Goal: Browse casually

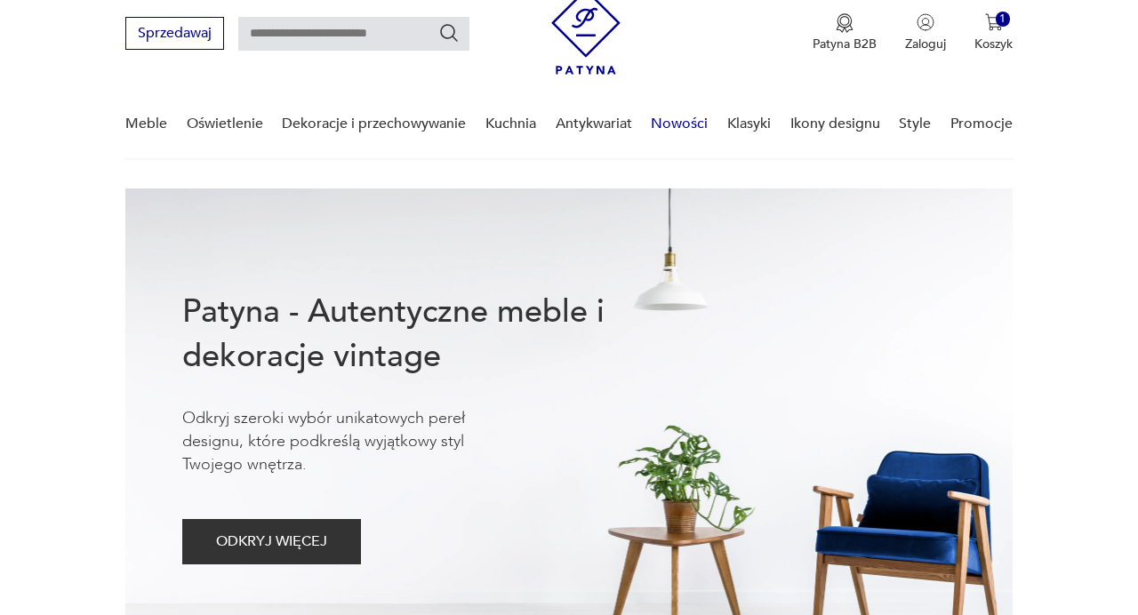
click at [670, 127] on link "Nowości" at bounding box center [679, 124] width 57 height 68
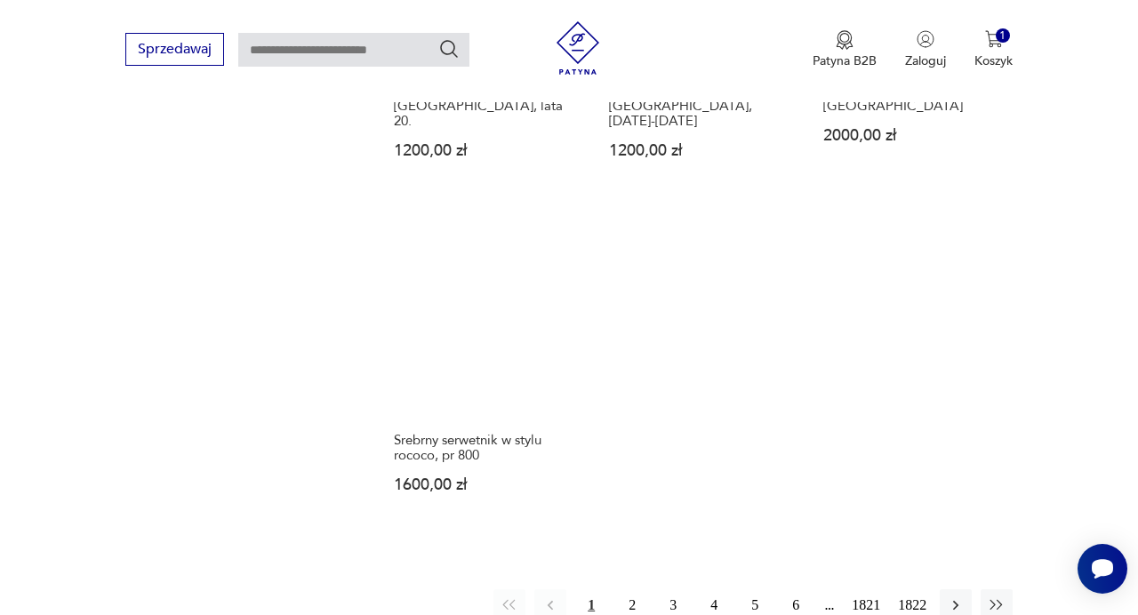
scroll to position [2166, 0]
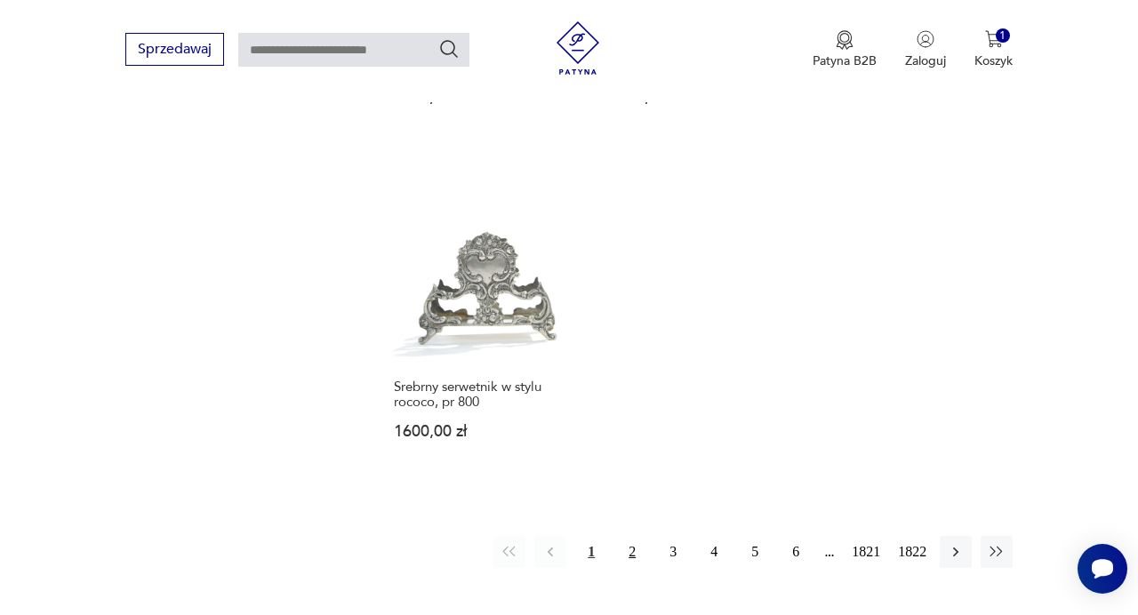
click at [635, 536] on button "2" at bounding box center [632, 552] width 32 height 32
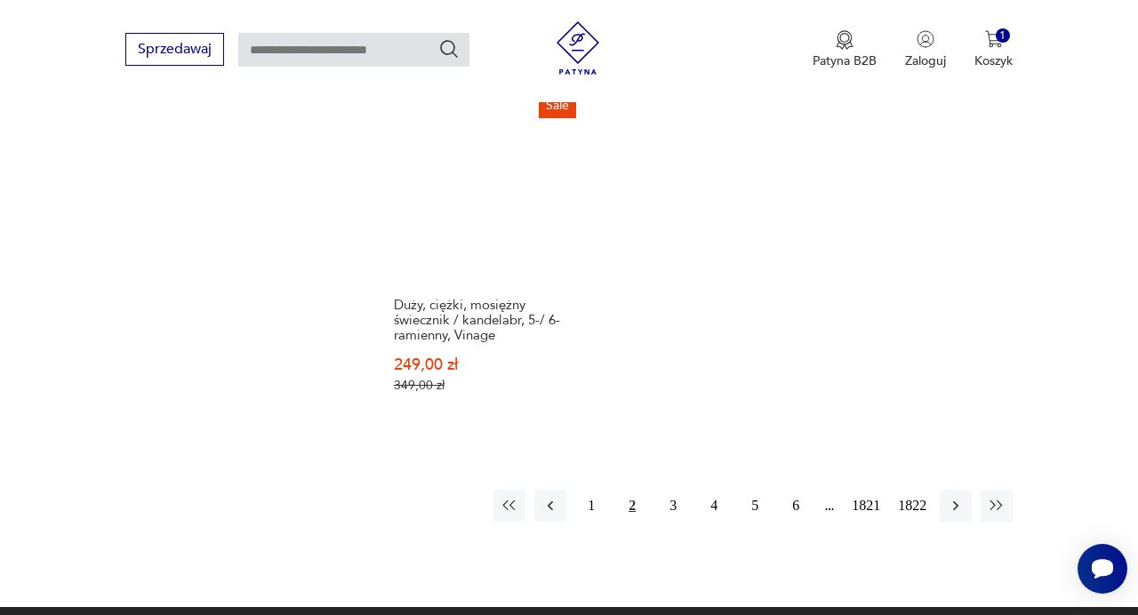
scroll to position [2361, 0]
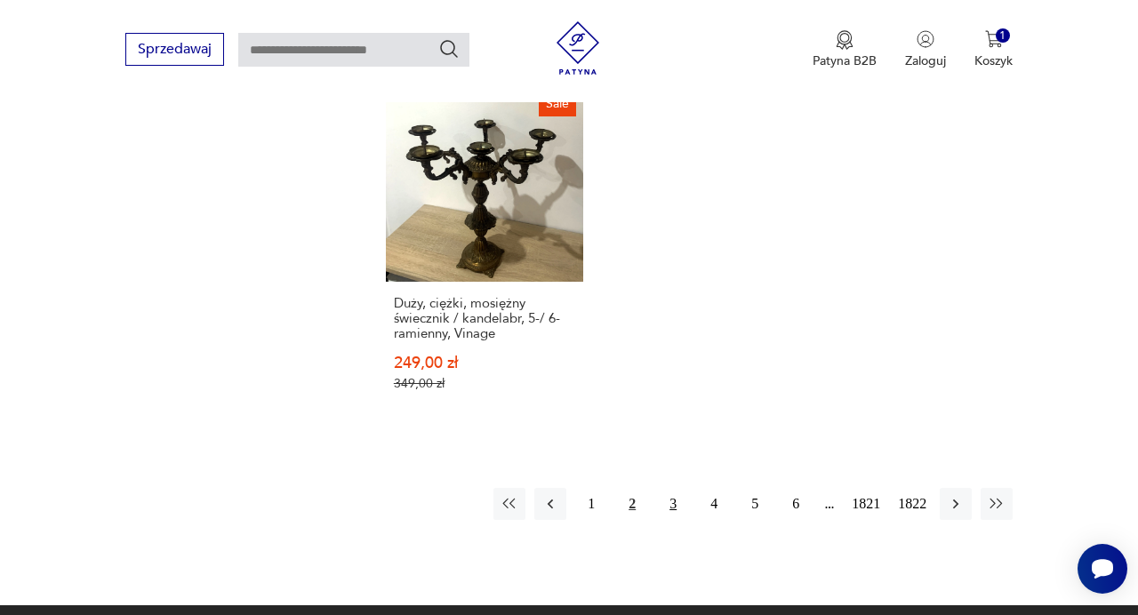
click at [679, 488] on button "3" at bounding box center [673, 504] width 32 height 32
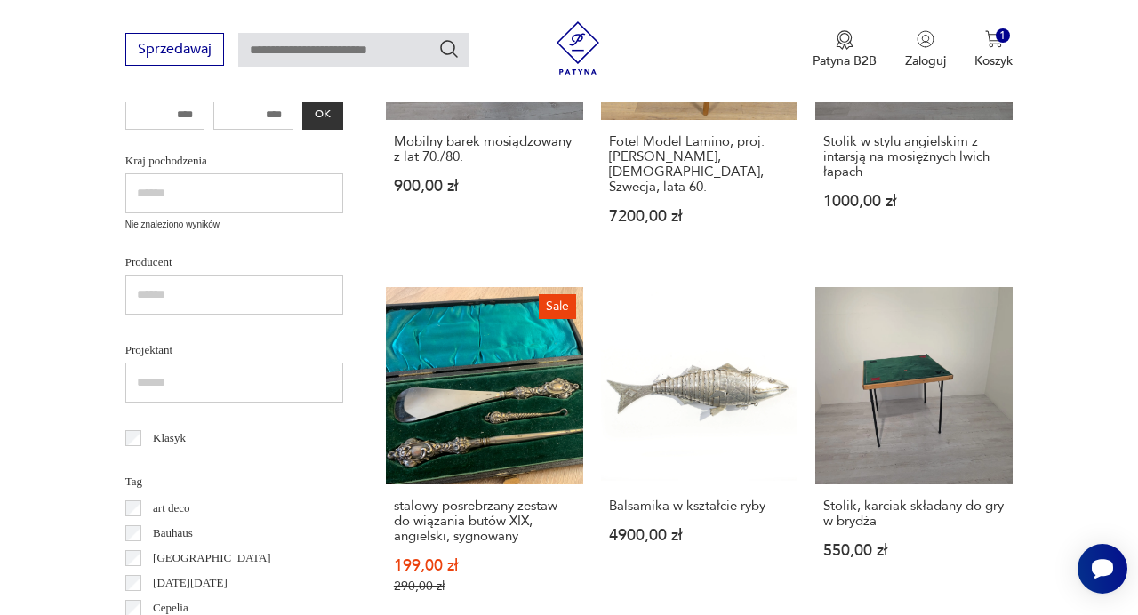
scroll to position [635, 0]
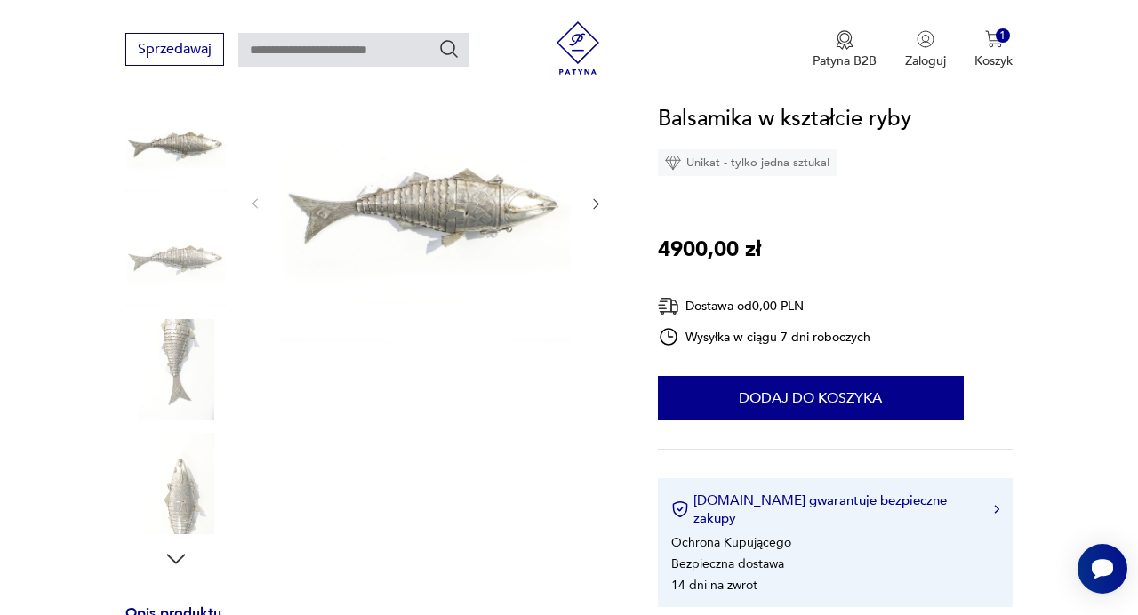
scroll to position [236, 0]
